Goal: Information Seeking & Learning: Learn about a topic

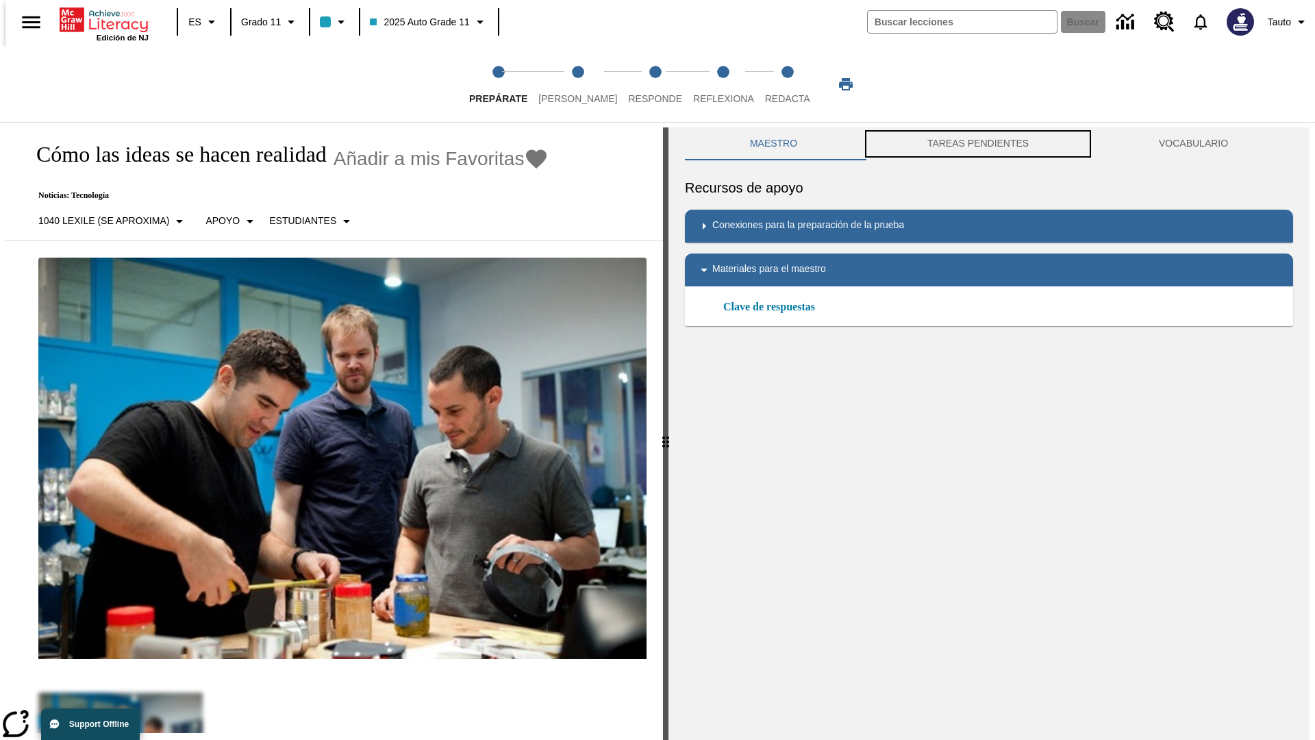
click at [978, 144] on button "TAREAS PENDIENTES" at bounding box center [978, 143] width 232 height 33
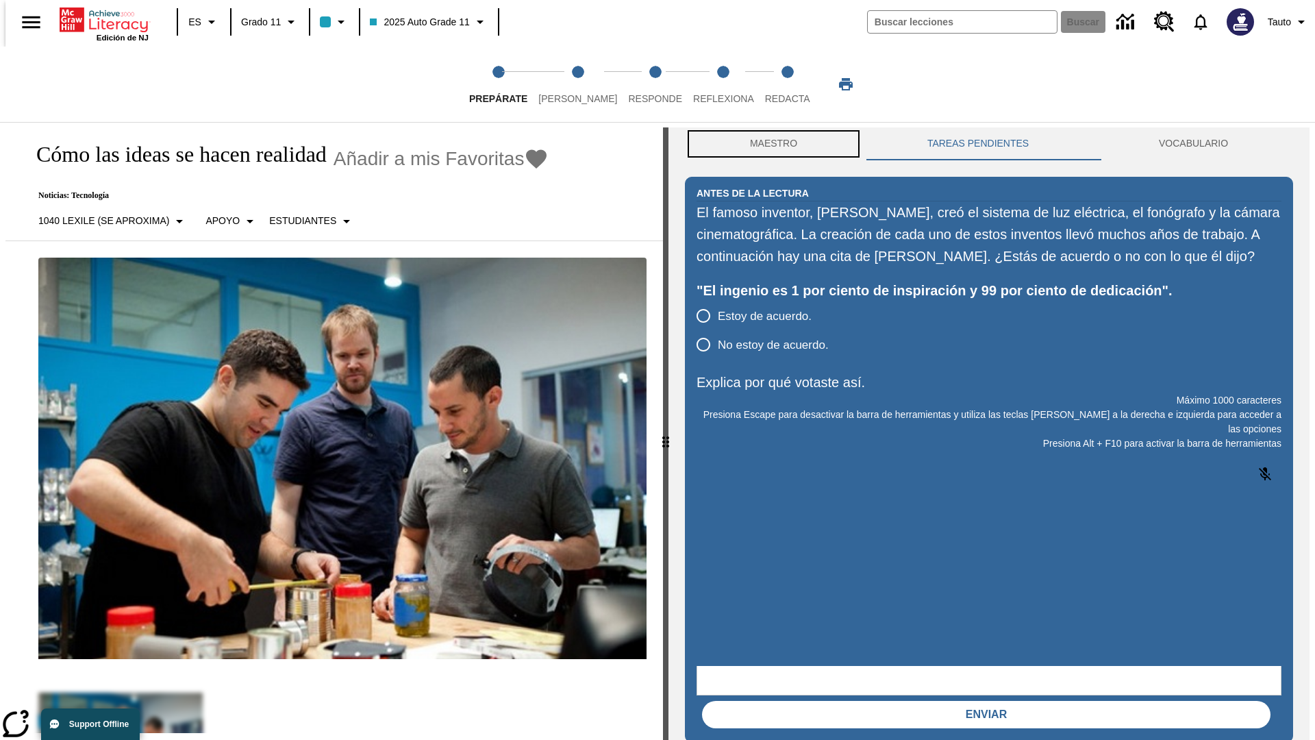
scroll to position [1, 0]
click at [770, 144] on button "Maestro" at bounding box center [773, 143] width 177 height 33
